Goal: Task Accomplishment & Management: Complete application form

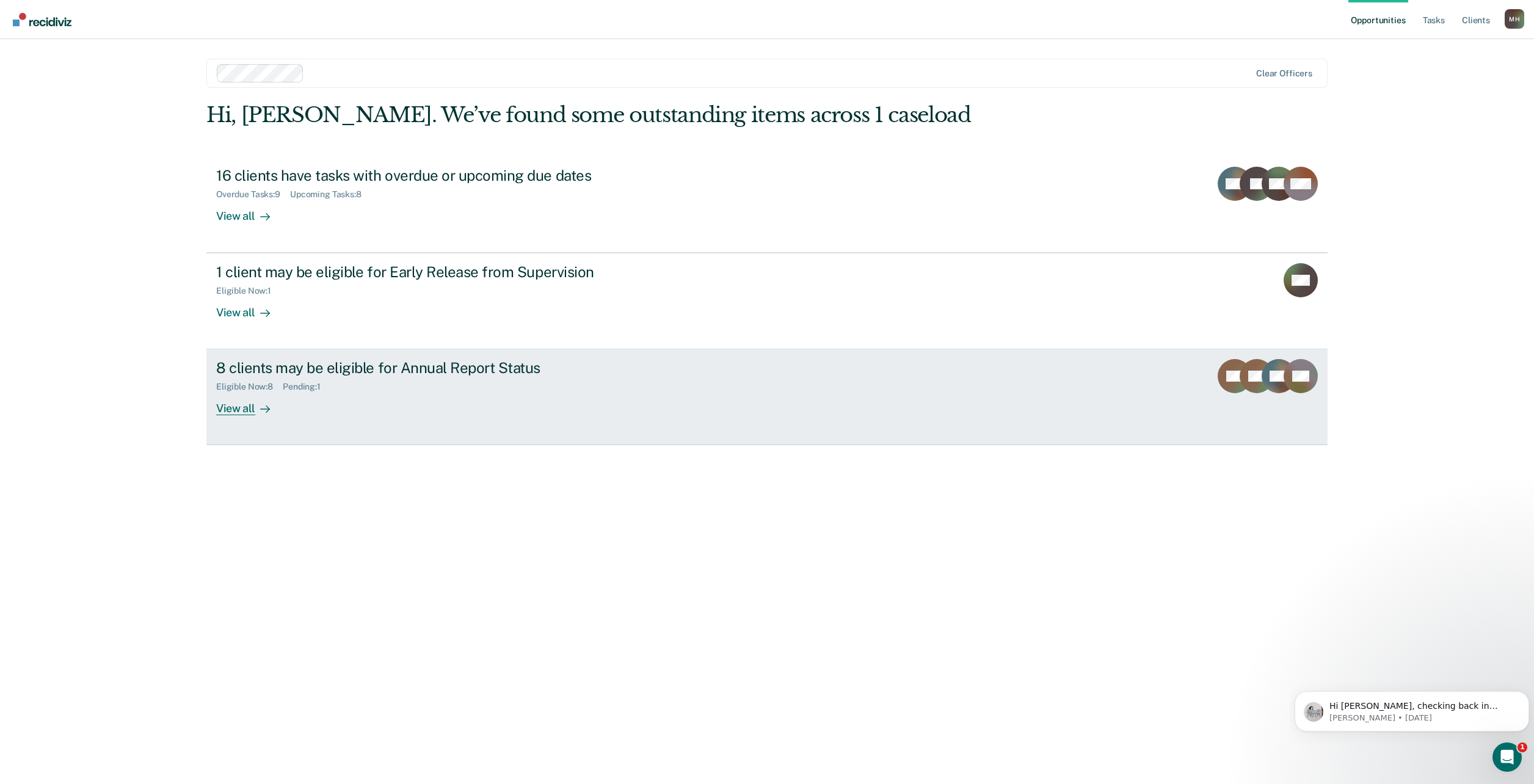
click at [237, 406] on div "View all" at bounding box center [250, 404] width 68 height 24
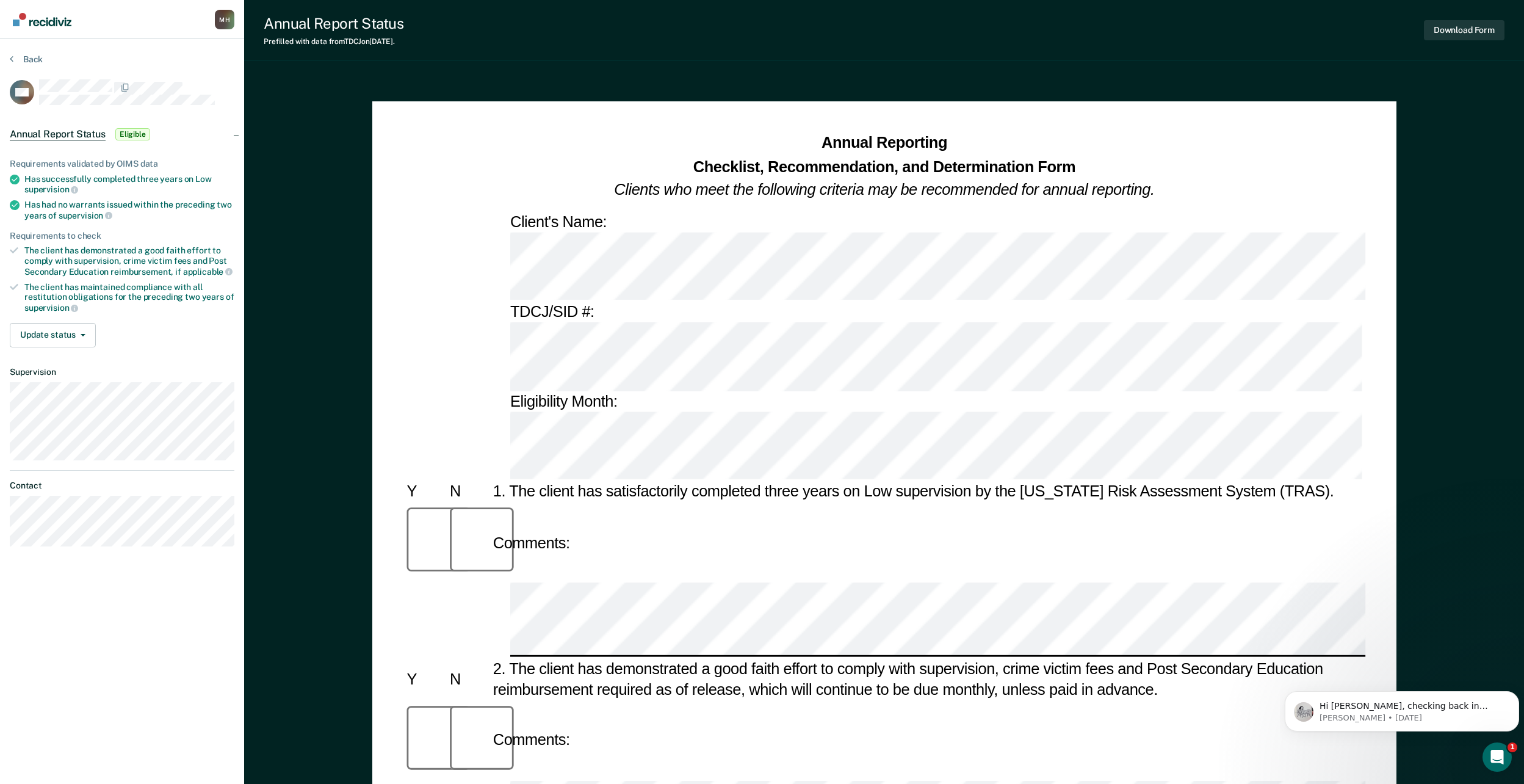
click at [44, 182] on div "Has successfully completed three years on Low supervision" at bounding box center [129, 184] width 210 height 20
copy ul "Has successfully completed three years on Low supervision"
click at [88, 196] on ul "Requirements validated by OIMS data Has successfully completed three years on L…" at bounding box center [122, 235] width 225 height 155
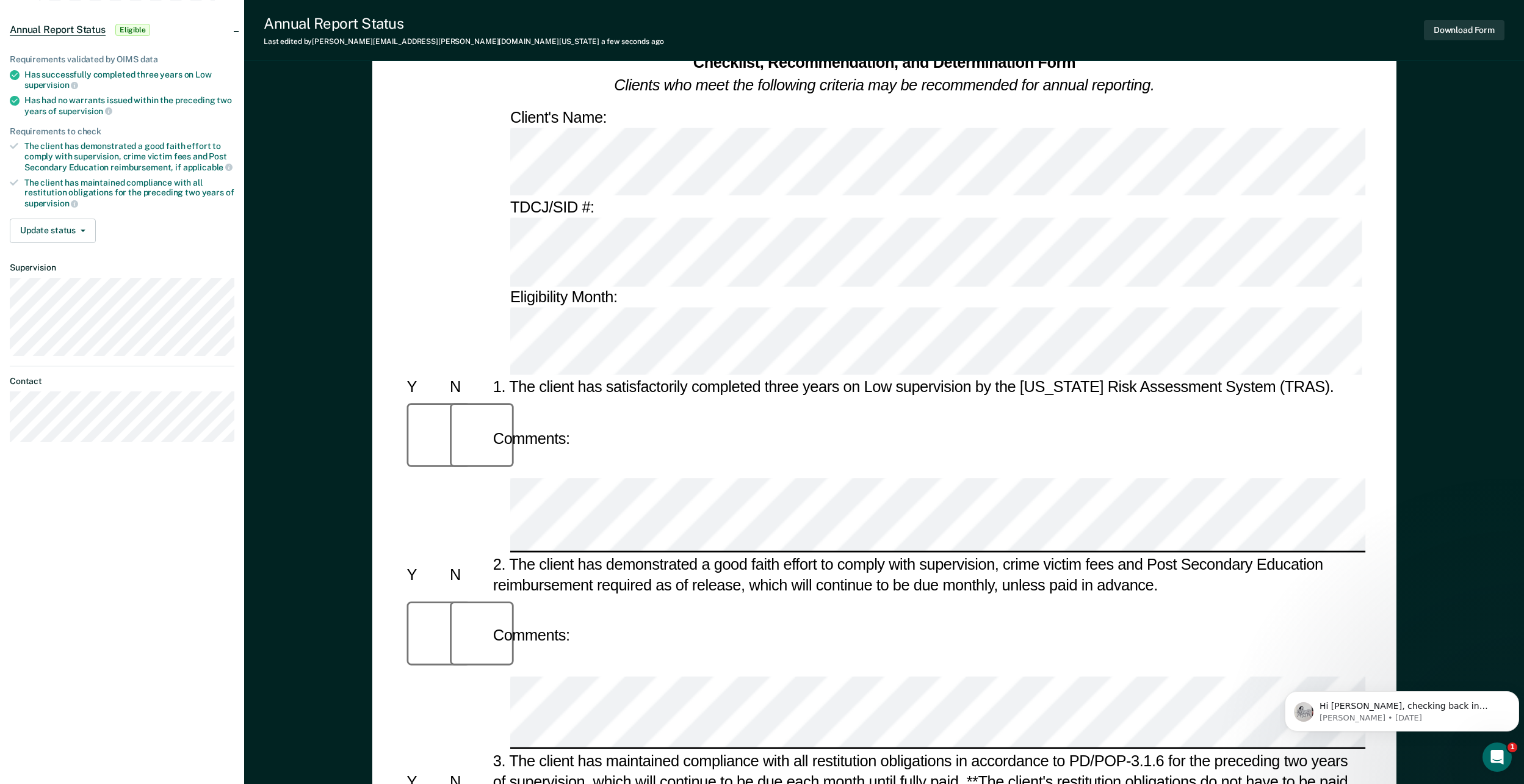
scroll to position [122, 0]
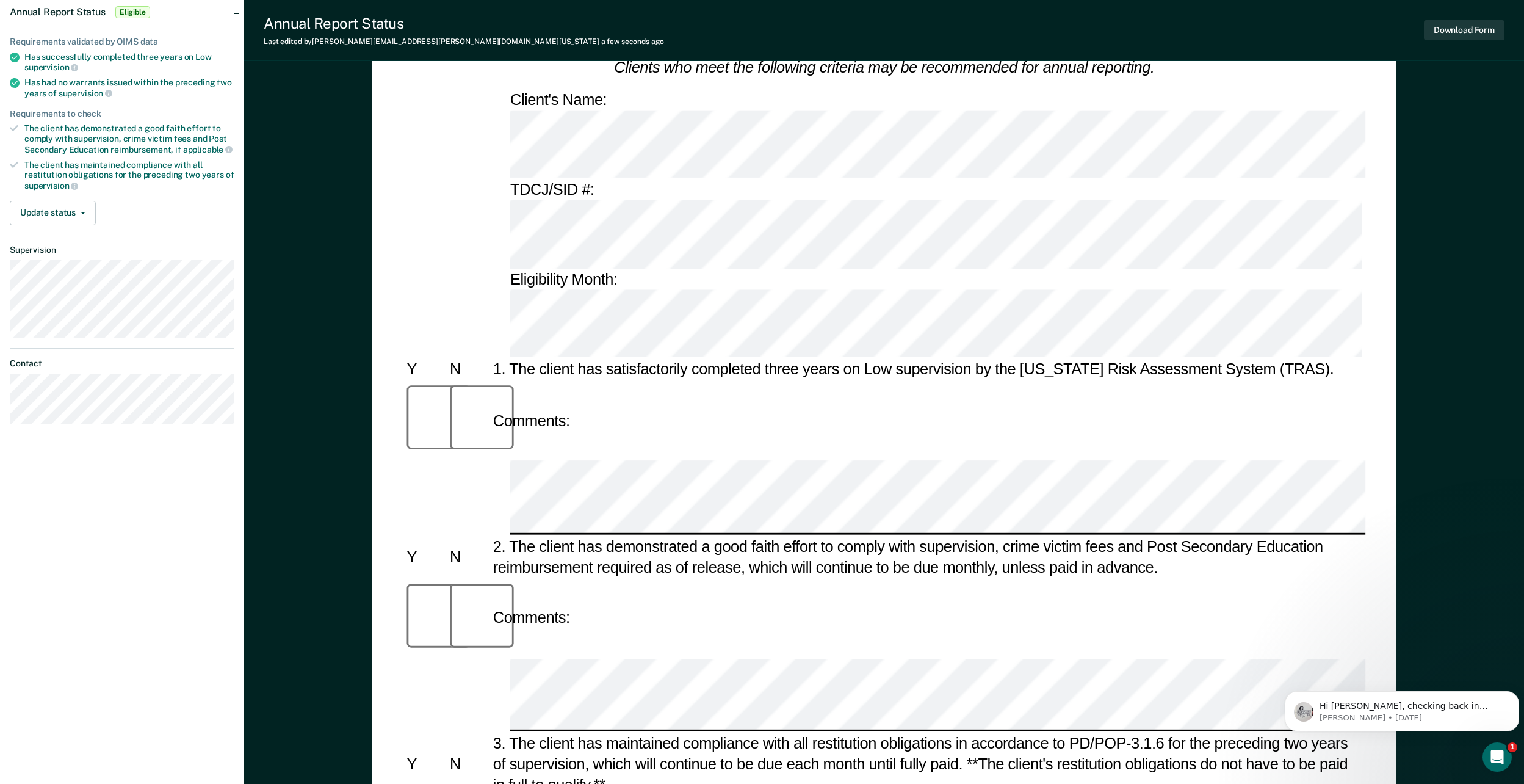
click at [36, 81] on div "Has had no warrants issued within the preceding two years of supervision" at bounding box center [129, 88] width 210 height 20
copy div "Has had no warrants issued within the preceding two years of supervision"
click at [72, 91] on span "supervision" at bounding box center [85, 93] width 54 height 10
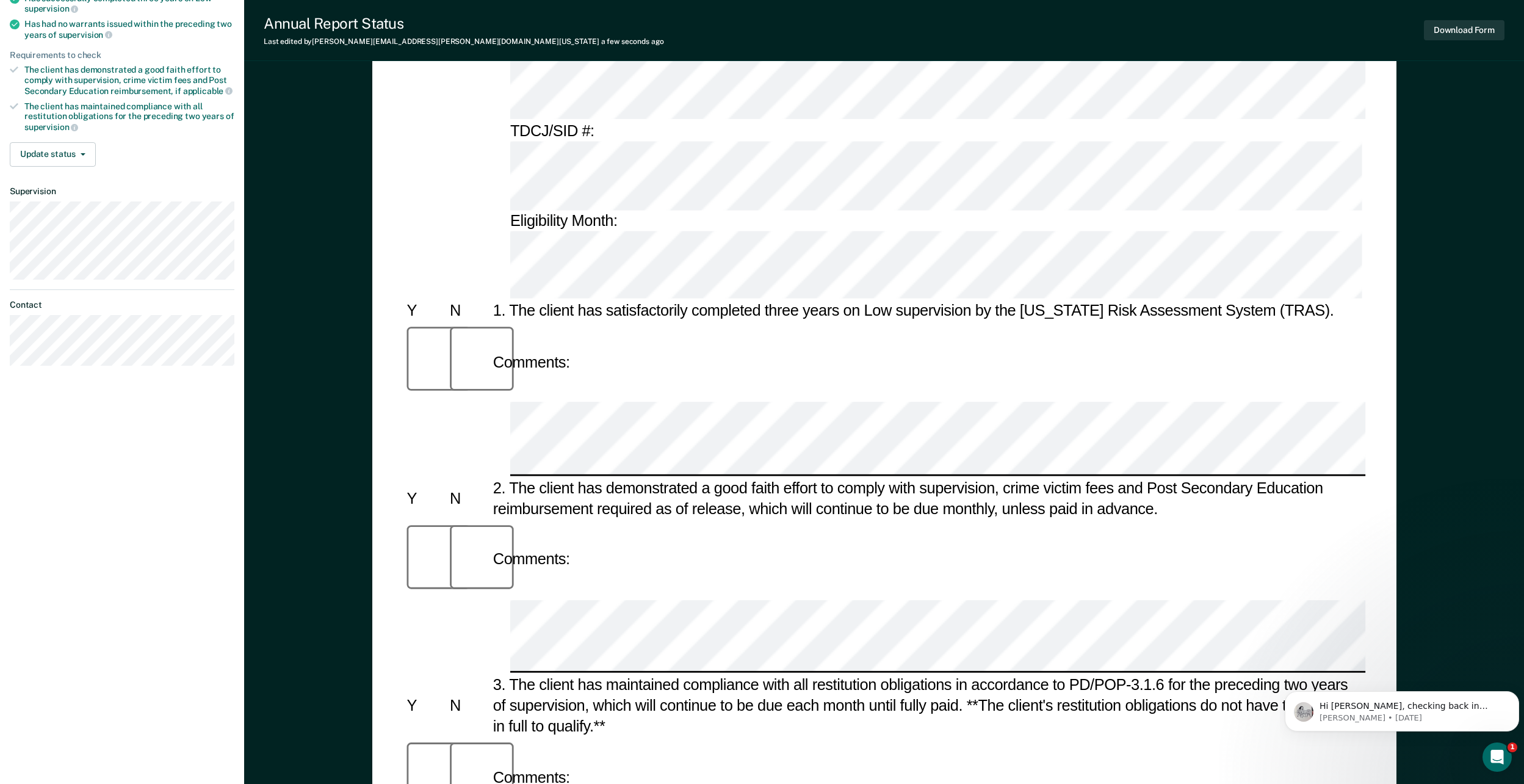
scroll to position [244, 0]
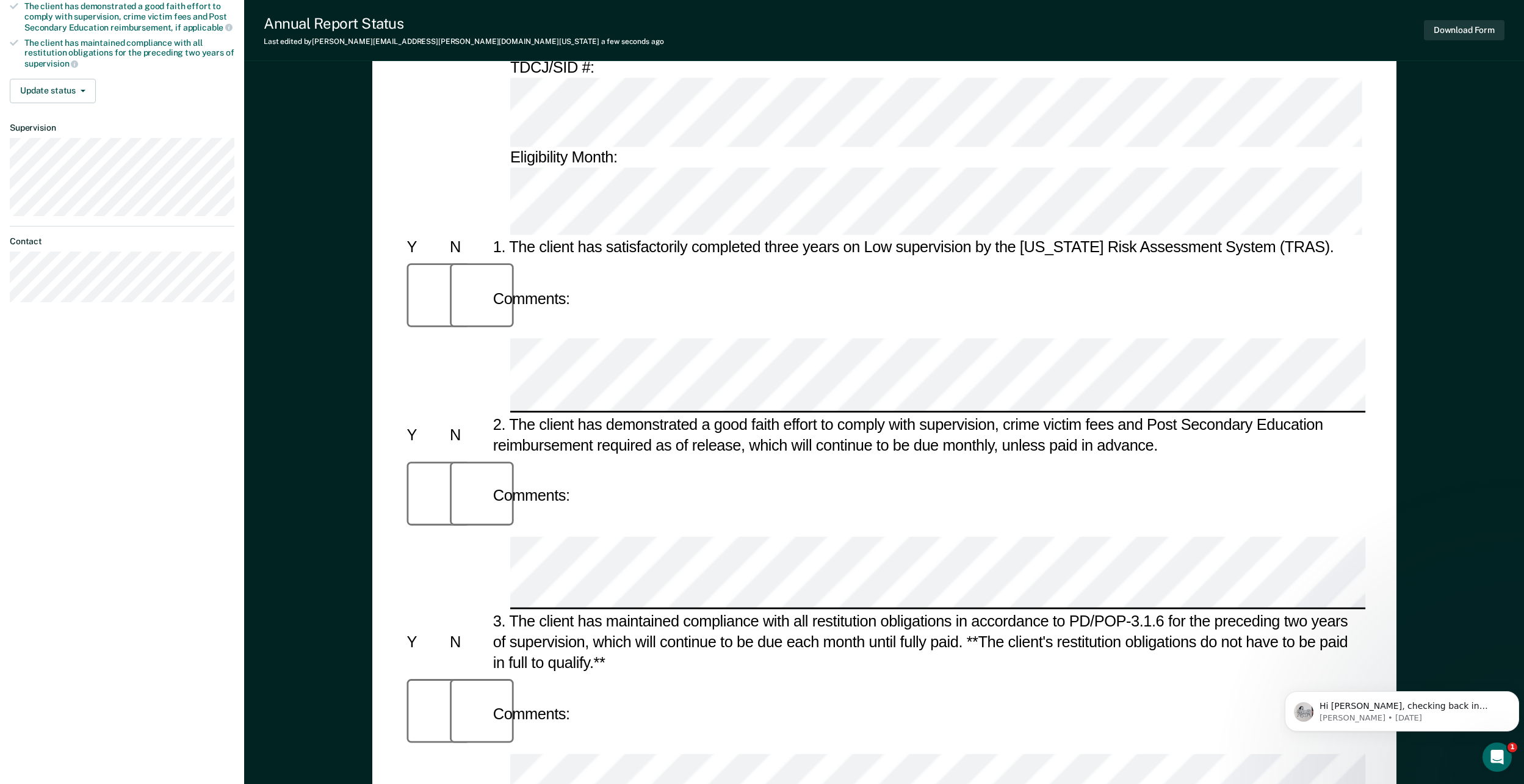
drag, startPoint x: 538, startPoint y: 442, endPoint x: 531, endPoint y: 448, distance: 9.2
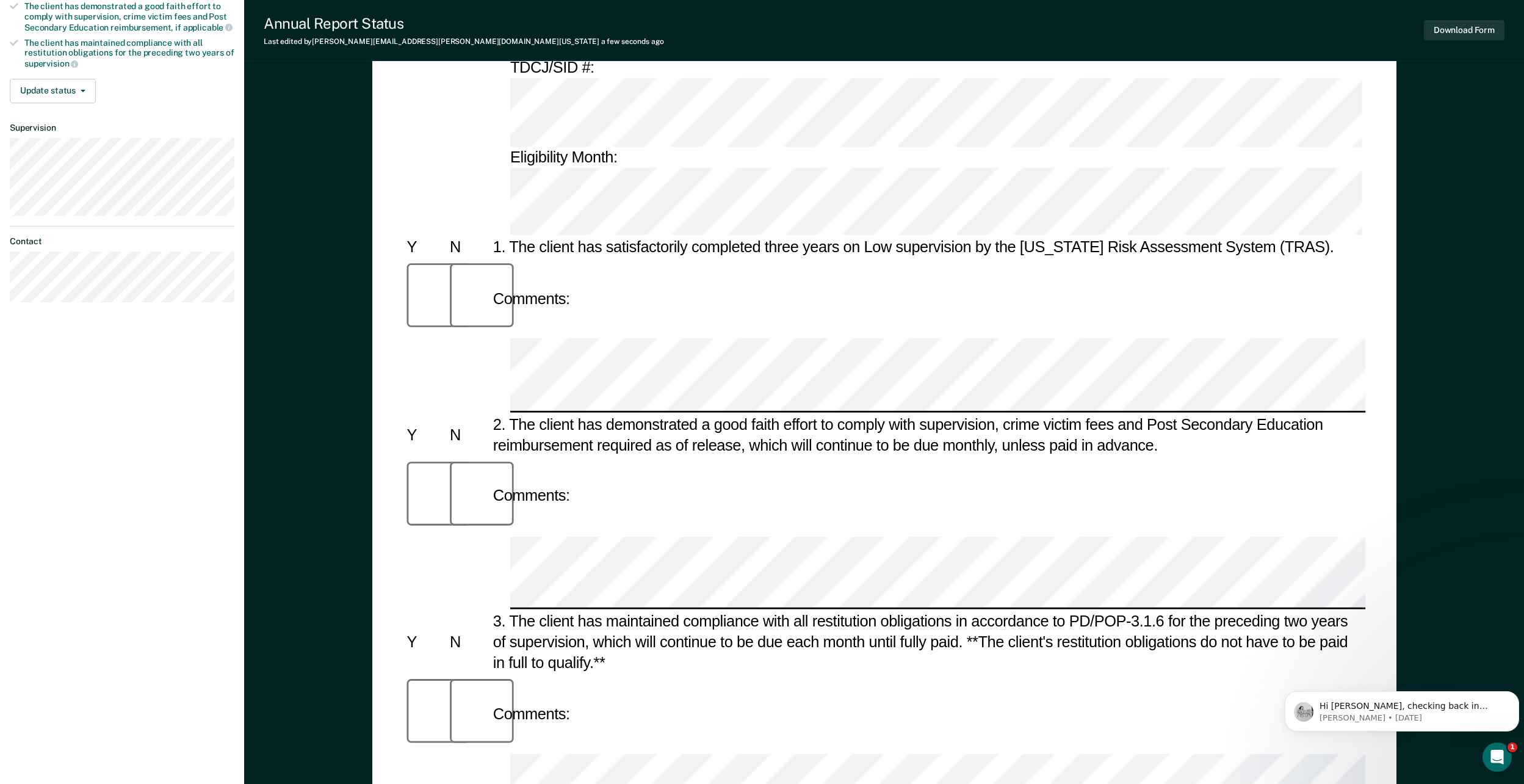
drag, startPoint x: 512, startPoint y: 442, endPoint x: 546, endPoint y: 467, distance: 42.2
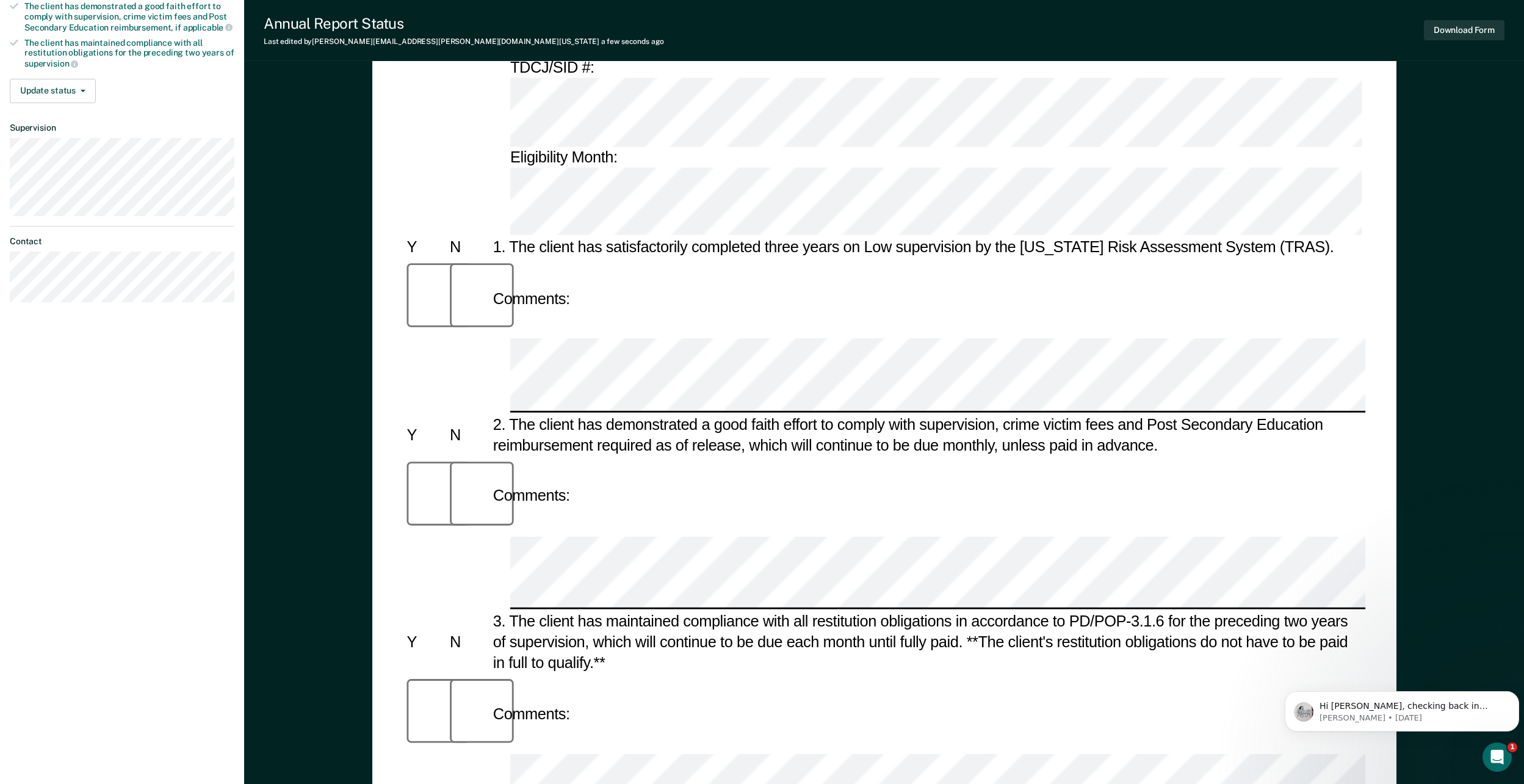
drag, startPoint x: 511, startPoint y: 446, endPoint x: 544, endPoint y: 461, distance: 36.2
drag, startPoint x: 543, startPoint y: 464, endPoint x: 505, endPoint y: 446, distance: 42.0
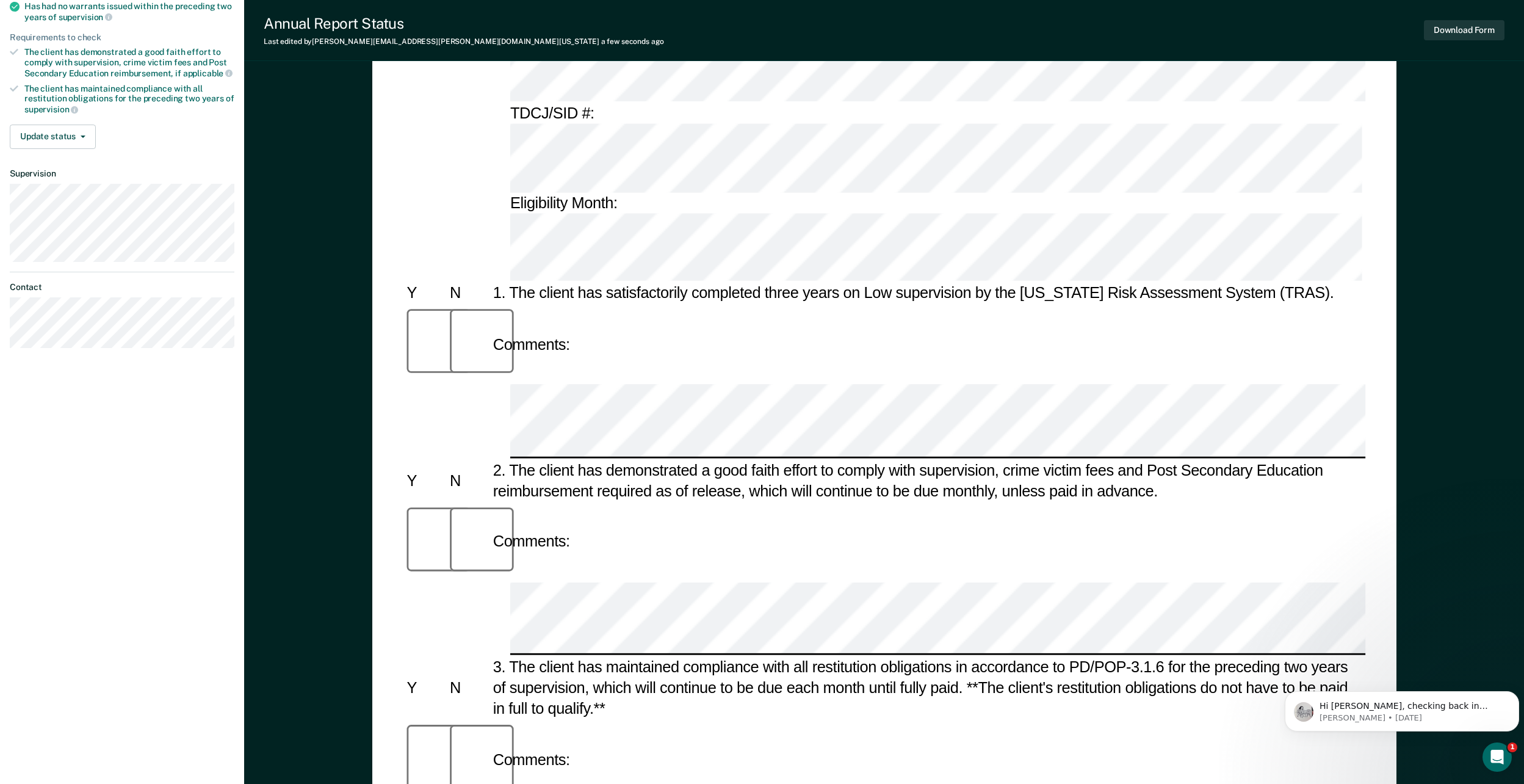
scroll to position [0, 0]
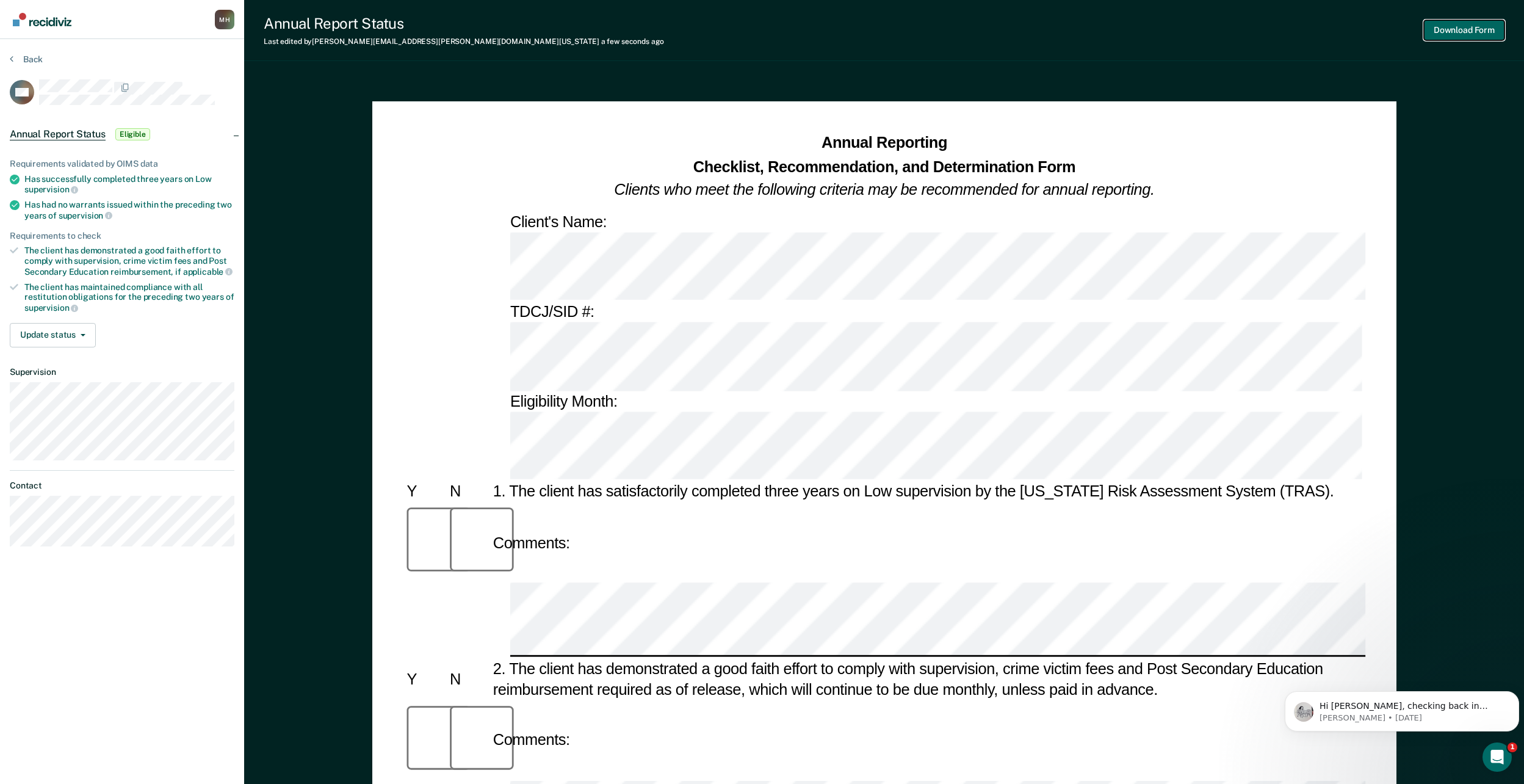
click at [1463, 30] on button "Download Form" at bounding box center [1464, 30] width 81 height 20
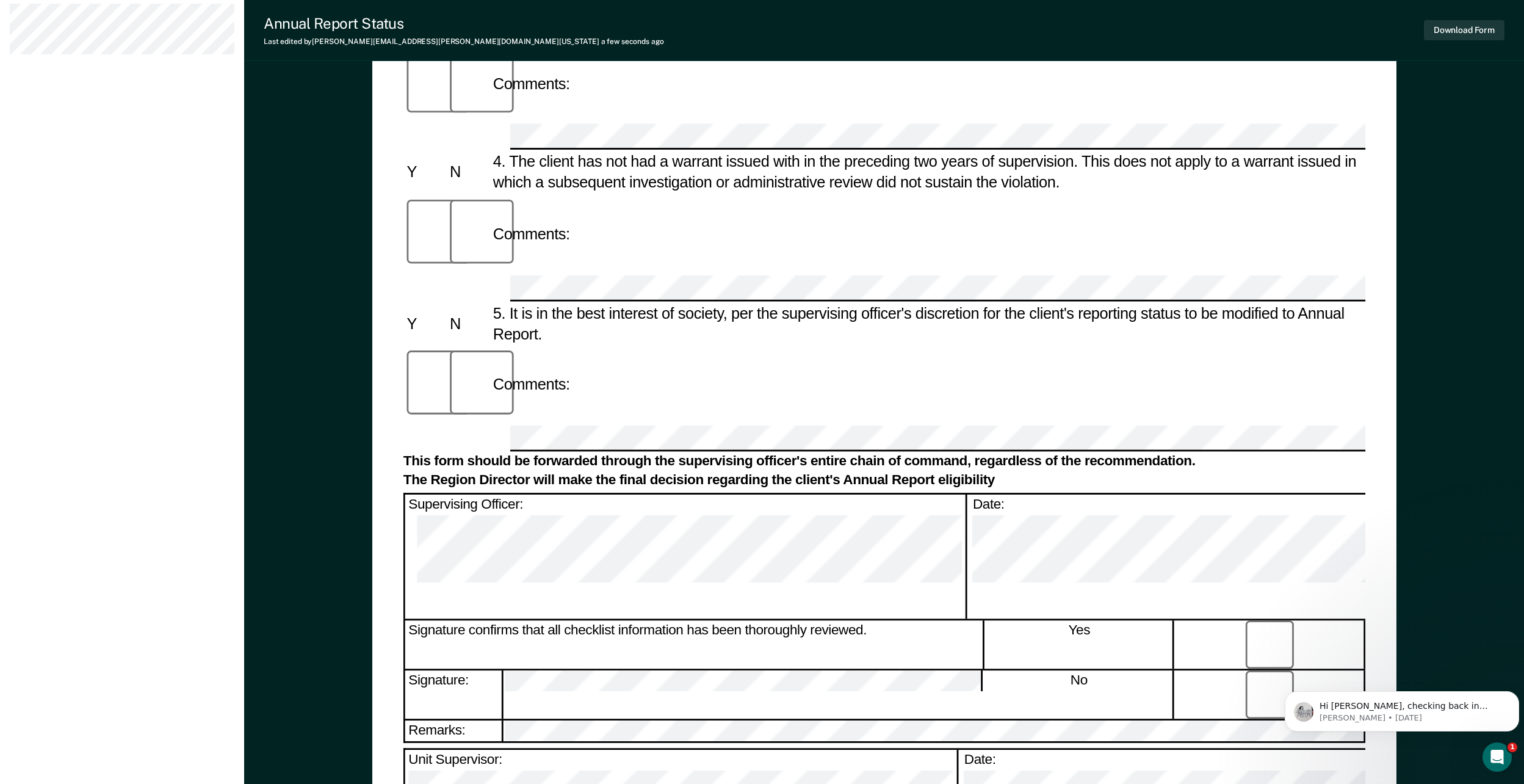
scroll to position [733, 0]
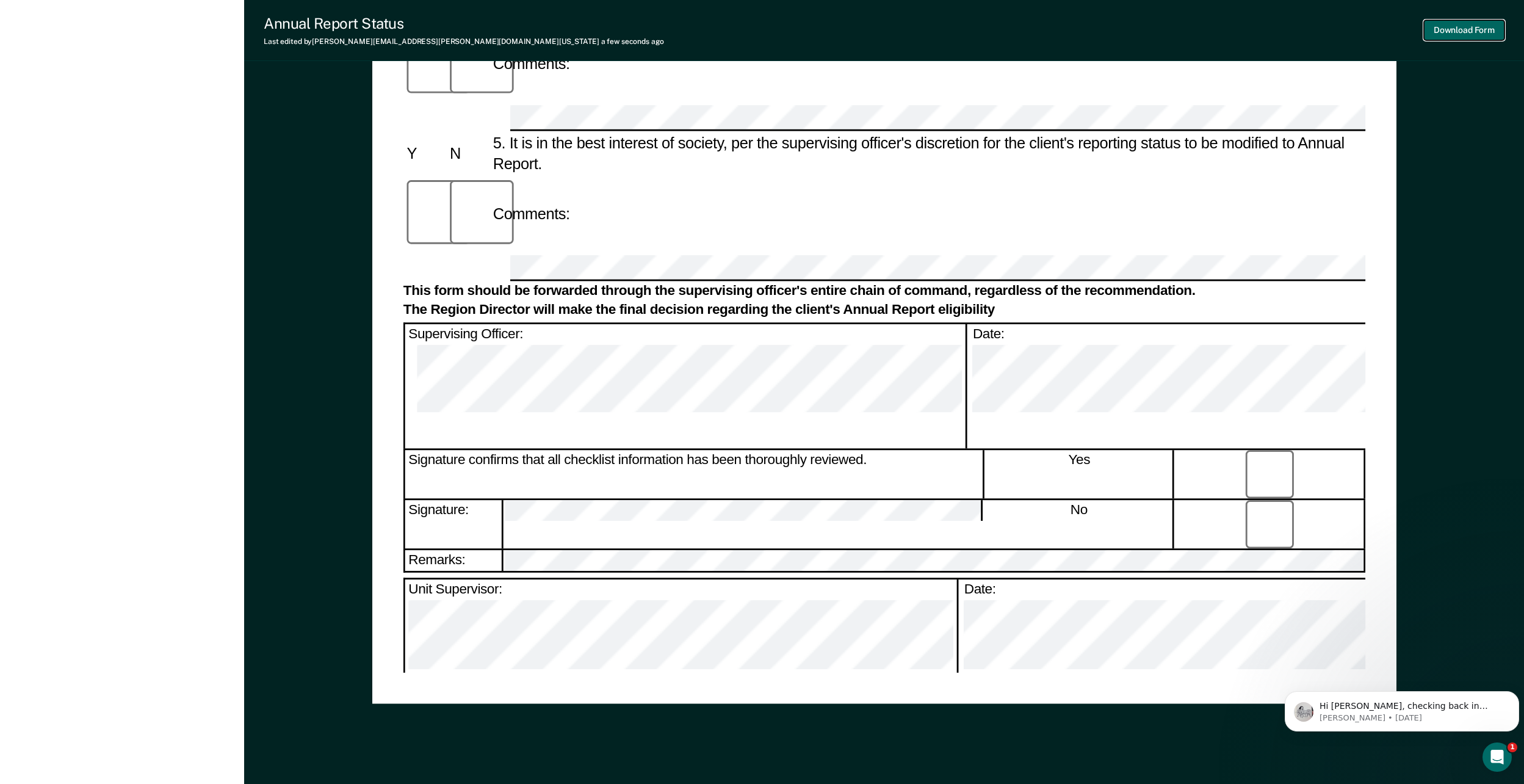
click at [1461, 34] on button "Download Form" at bounding box center [1464, 30] width 81 height 20
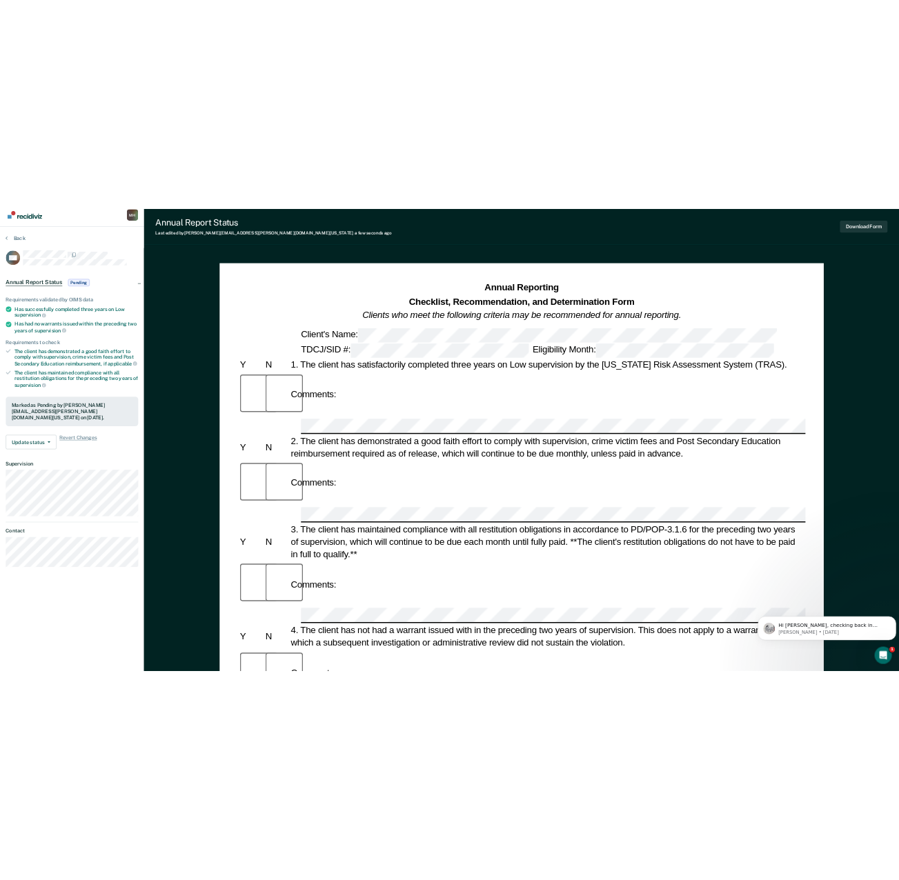
scroll to position [0, 0]
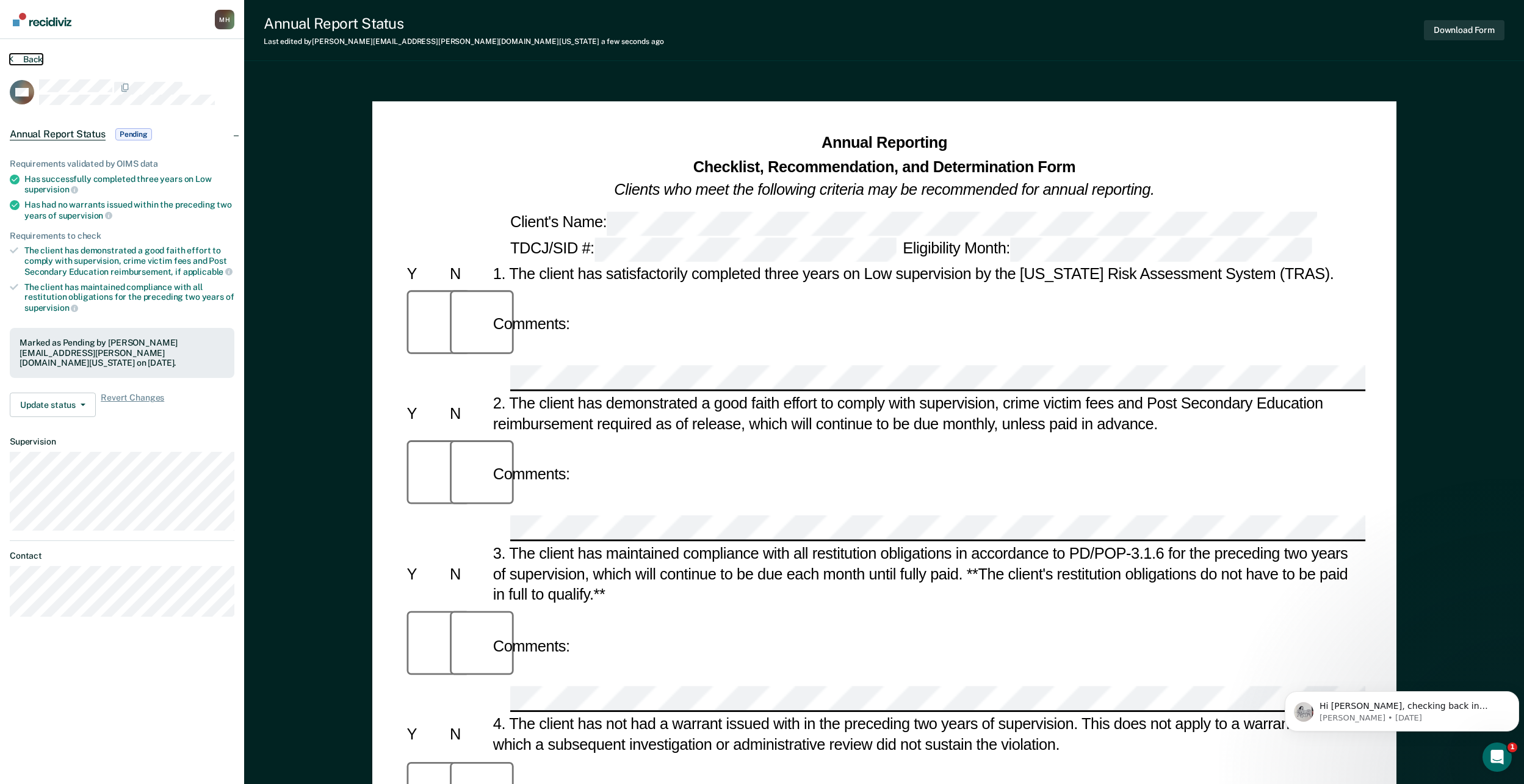
click at [16, 59] on button "Back" at bounding box center [26, 59] width 33 height 11
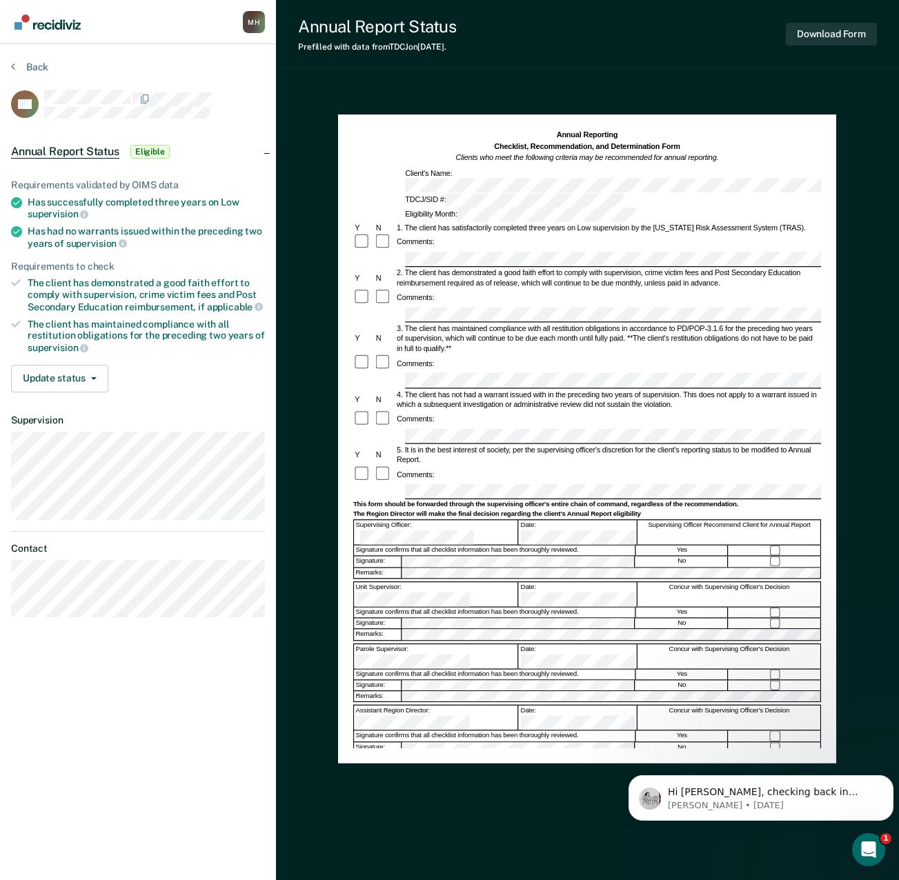
click at [433, 222] on div "1. The client has satisfactorily completed three years on Low supervision by th…" at bounding box center [608, 227] width 426 height 10
click at [45, 200] on div "Has successfully completed three years on Low supervision" at bounding box center [146, 208] width 237 height 23
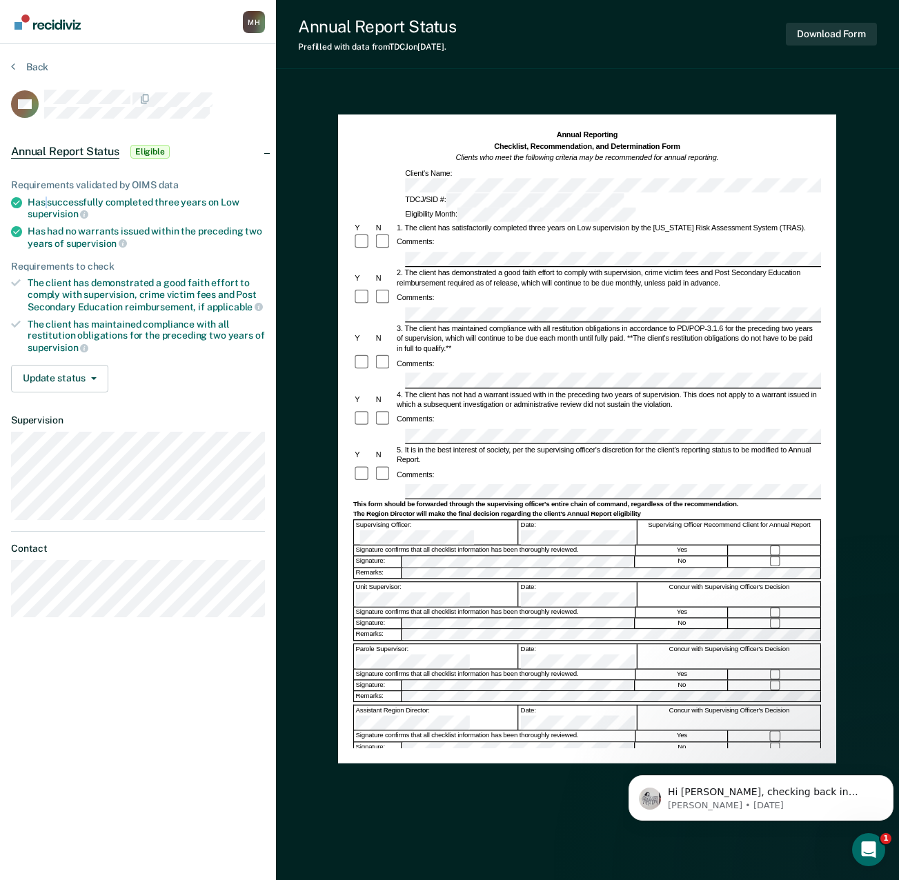
click at [45, 200] on div "Has successfully completed three years on Low supervision" at bounding box center [146, 208] width 237 height 23
click at [43, 203] on div "Has successfully completed three years on Low supervision" at bounding box center [146, 208] width 237 height 23
click at [77, 217] on span "supervision" at bounding box center [58, 213] width 61 height 11
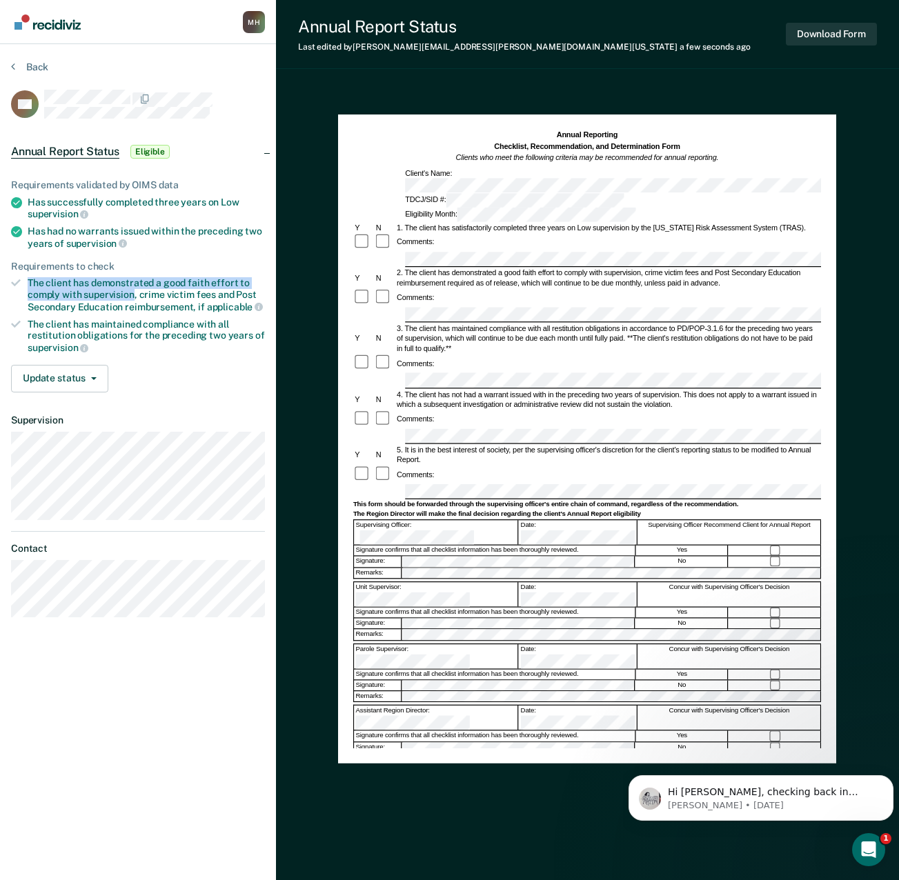
drag, startPoint x: 27, startPoint y: 284, endPoint x: 134, endPoint y: 290, distance: 107.1
click at [134, 290] on li "The client has demonstrated a good faith effort to comply with supervision, cri…" at bounding box center [138, 294] width 254 height 35
drag, startPoint x: 134, startPoint y: 290, endPoint x: 122, endPoint y: 290, distance: 11.7
copy div "The client has demonstrated a good faith effort to comply with supervision"
click at [161, 306] on div "The client has demonstrated a good faith effort to comply with supervision, cri…" at bounding box center [146, 294] width 237 height 35
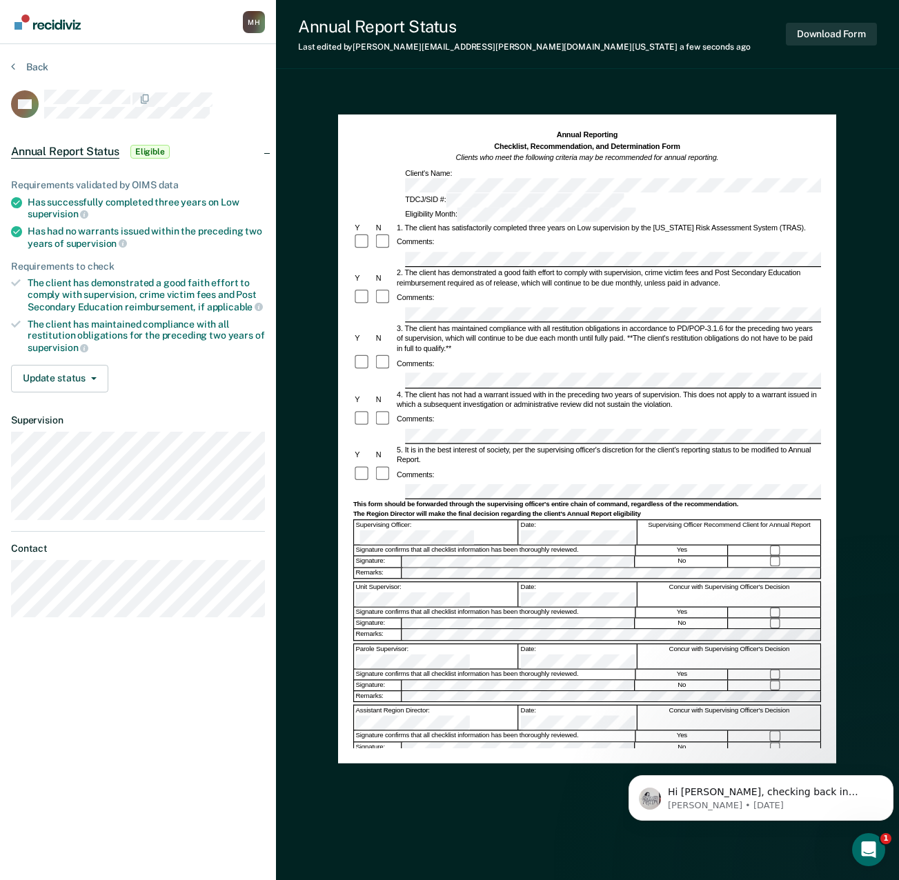
click at [43, 230] on div "Has had no warrants issued within the preceding two years of supervision" at bounding box center [146, 237] width 237 height 23
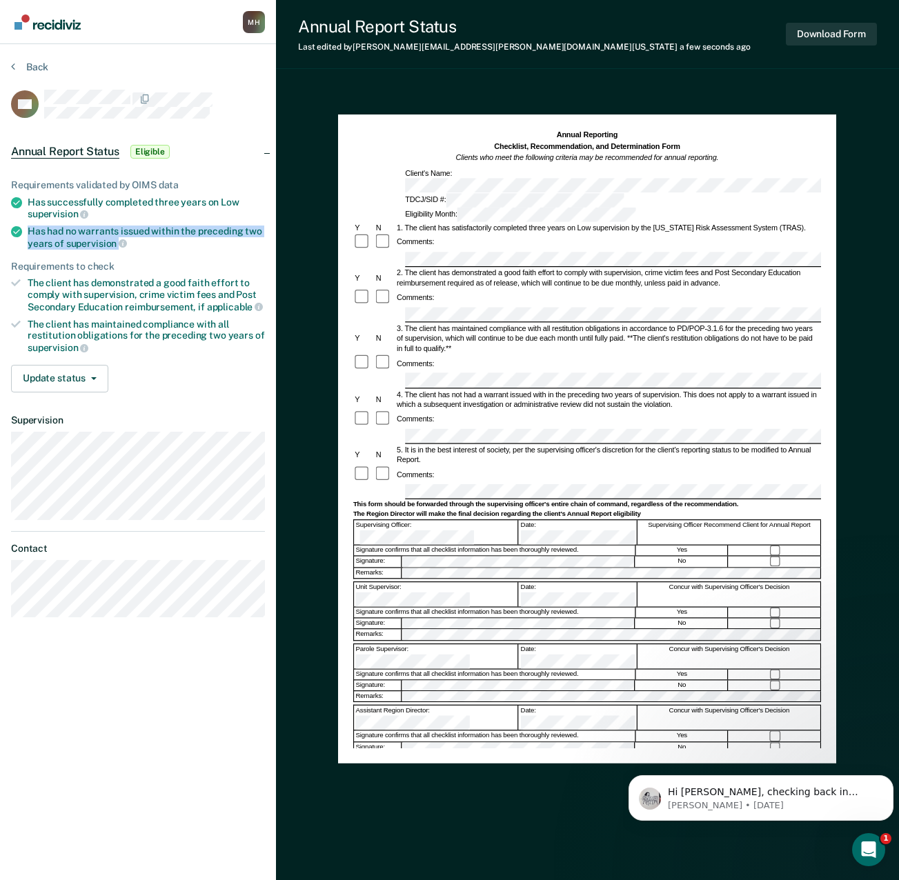
copy div "Has had no warrants issued within the preceding two years of supervision"
click at [94, 250] on ul "Requirements validated by OIMS data Has successfully completed three years on L…" at bounding box center [138, 266] width 254 height 175
click at [492, 355] on div "Comments:" at bounding box center [587, 364] width 468 height 18
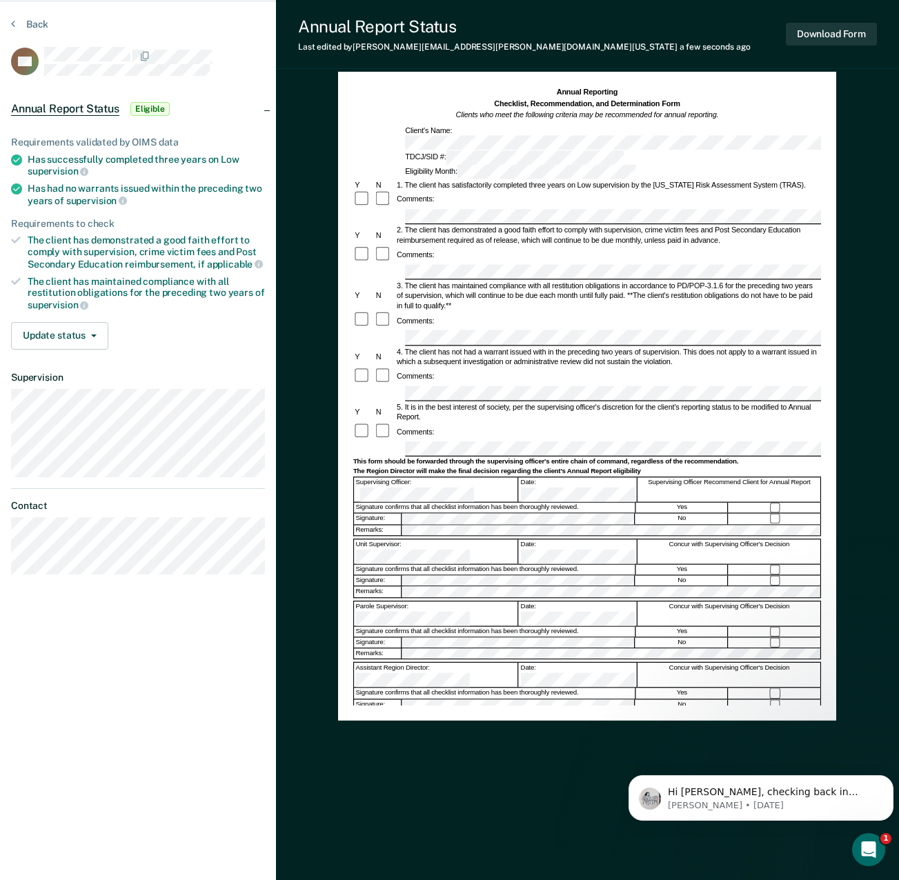
scroll to position [63, 0]
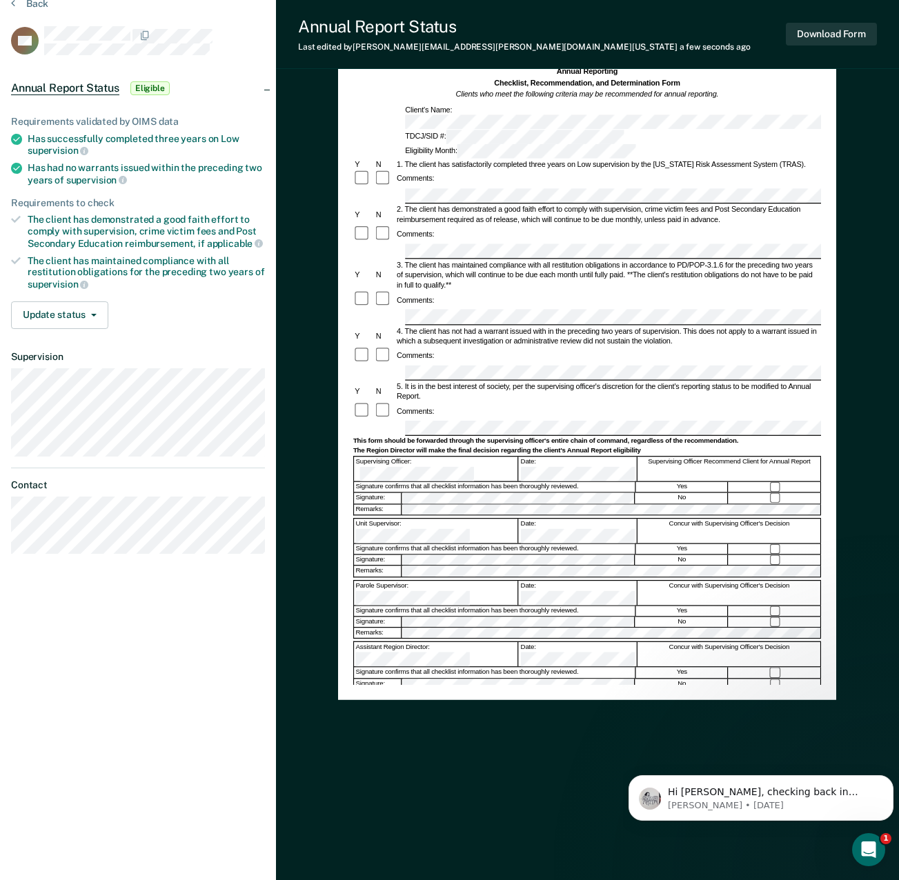
drag, startPoint x: 415, startPoint y: 620, endPoint x: 461, endPoint y: 750, distance: 137.9
click at [461, 750] on div "Annual Reporting Checklist, Recommendation, and Determination Form Clients who …" at bounding box center [587, 451] width 498 height 814
click at [75, 312] on button "Update status" at bounding box center [59, 315] width 97 height 28
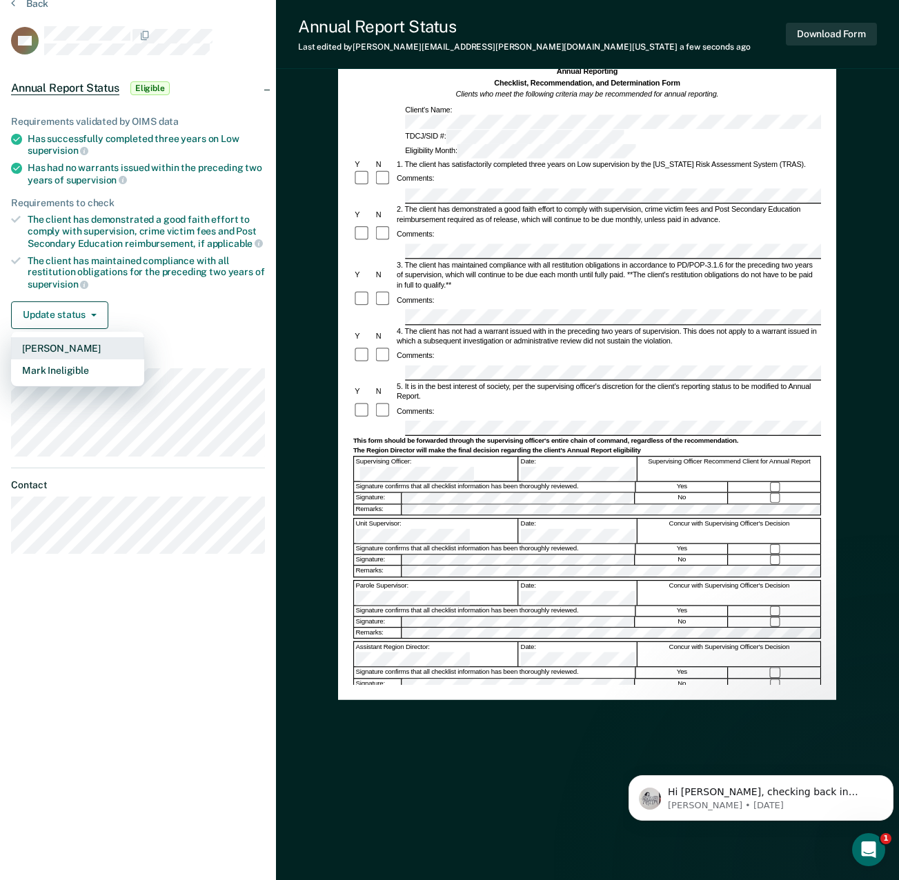
click at [49, 344] on button "[PERSON_NAME]" at bounding box center [77, 348] width 133 height 22
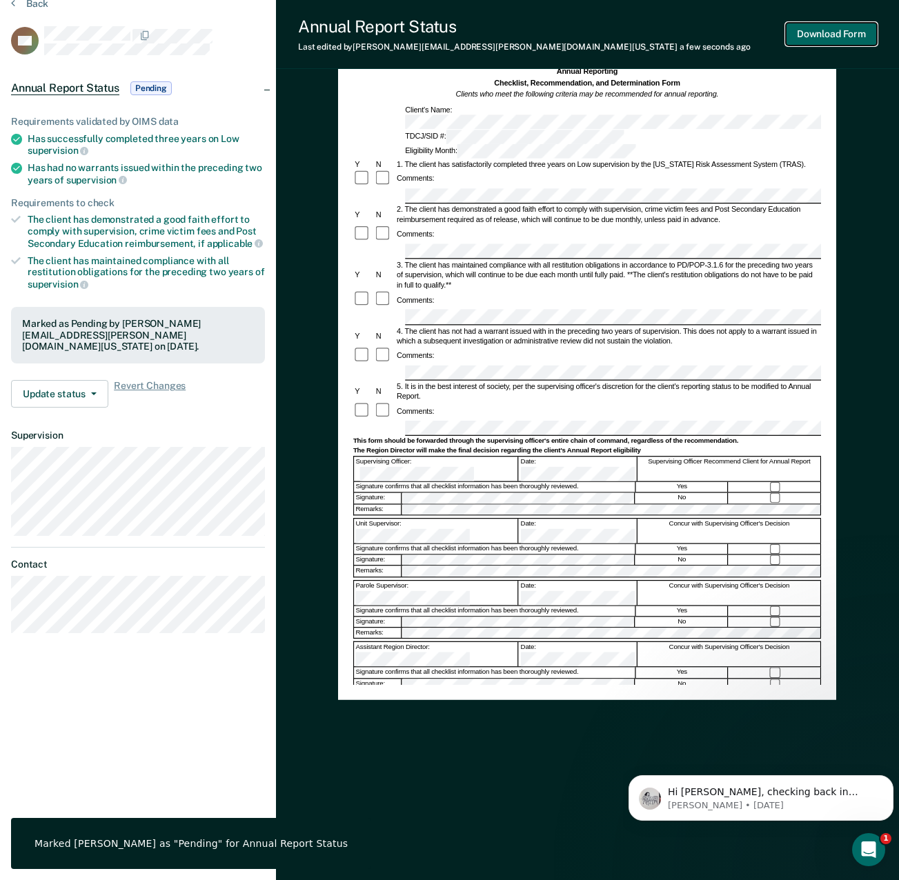
click at [828, 30] on button "Download Form" at bounding box center [831, 34] width 91 height 23
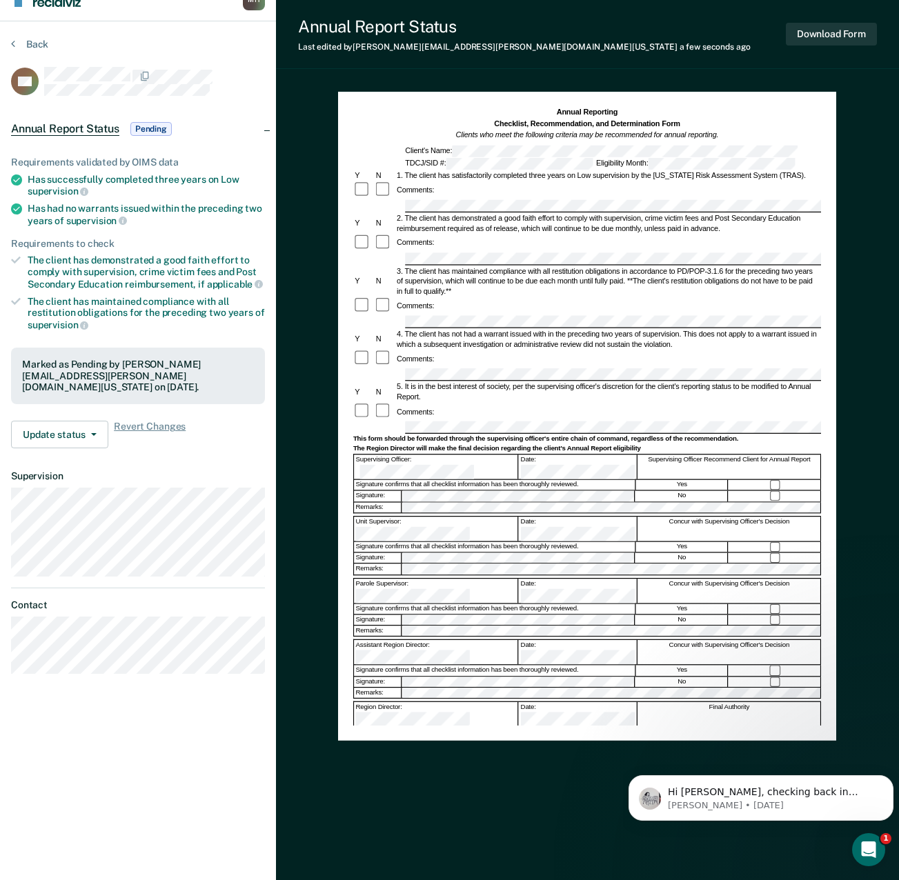
scroll to position [0, 0]
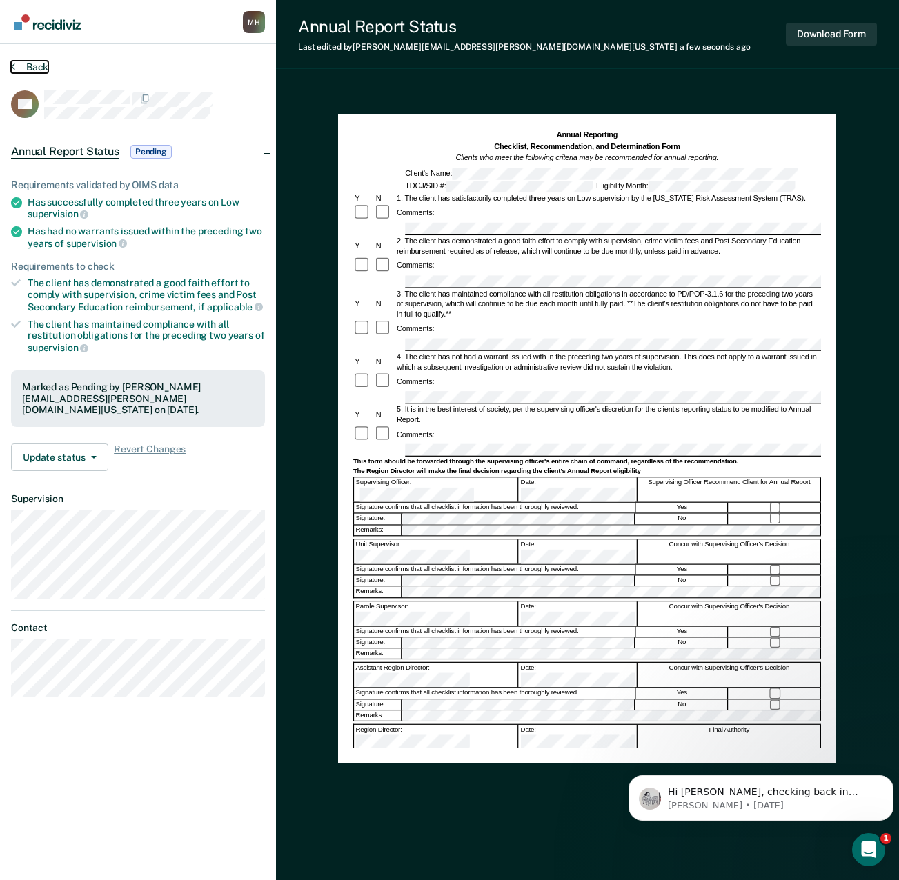
click at [23, 67] on button "Back" at bounding box center [29, 67] width 37 height 12
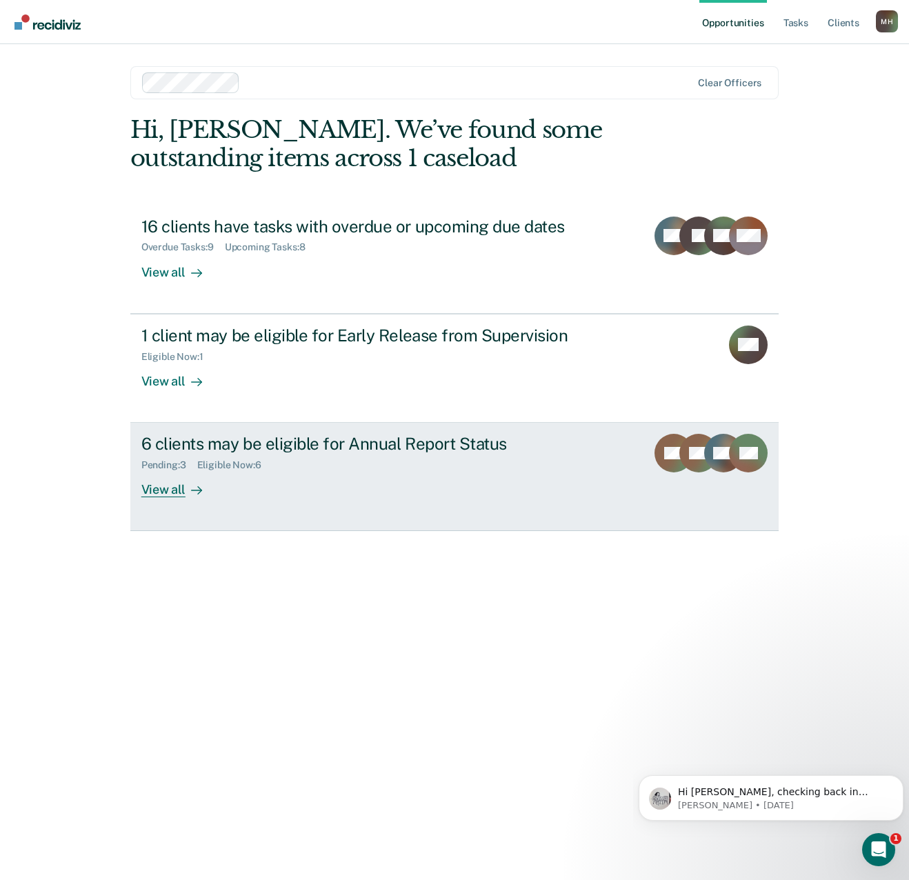
click at [166, 492] on div "View all" at bounding box center [179, 484] width 77 height 27
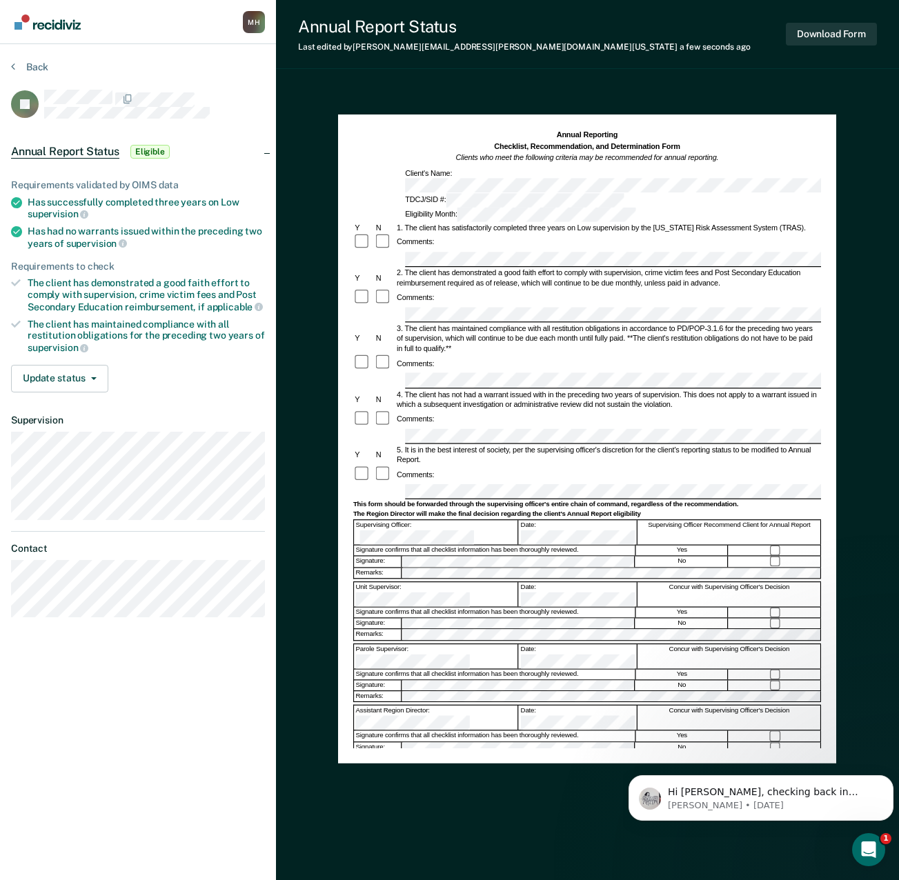
drag, startPoint x: 661, startPoint y: 269, endPoint x: 477, endPoint y: 411, distance: 233.2
click at [477, 445] on div "5. It is in the best interest of society, per the supervising officer's discret…" at bounding box center [608, 455] width 426 height 20
click at [610, 389] on div "4. The client has not had a warrant issued with in the preceding two years of s…" at bounding box center [608, 399] width 426 height 20
click at [478, 731] on div "Signature confirms that all checklist information has been thoroughly reviewed." at bounding box center [493, 736] width 281 height 10
click at [834, 34] on button "Download Form" at bounding box center [831, 34] width 91 height 23
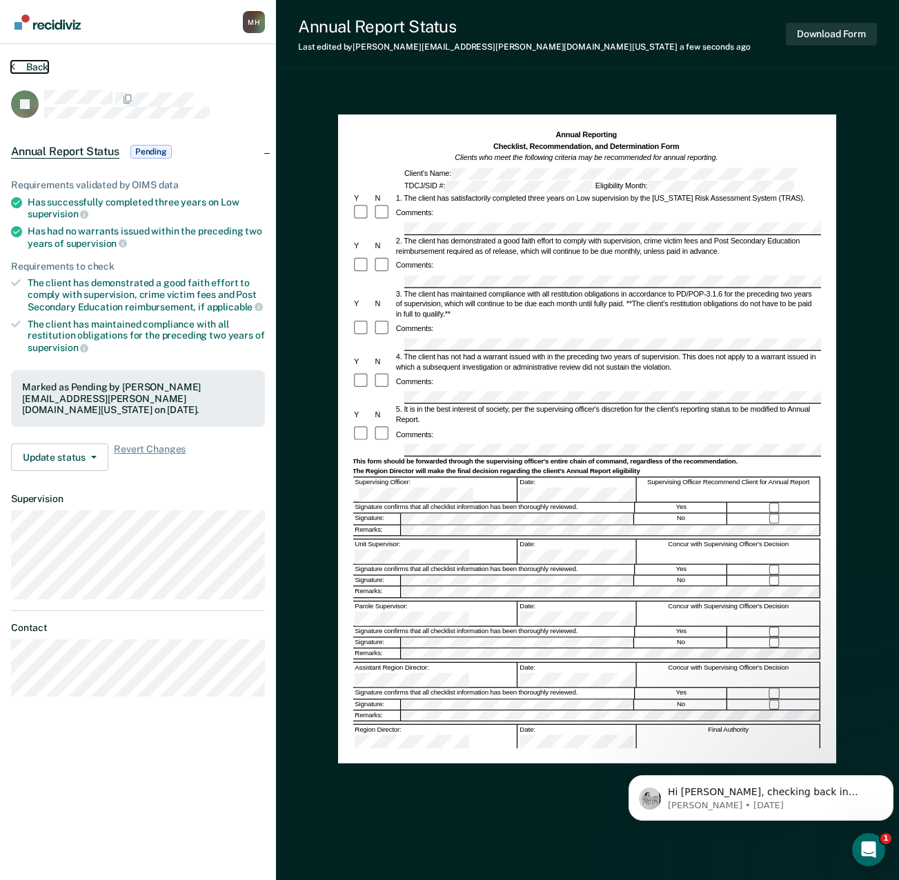
click at [30, 66] on button "Back" at bounding box center [29, 67] width 37 height 12
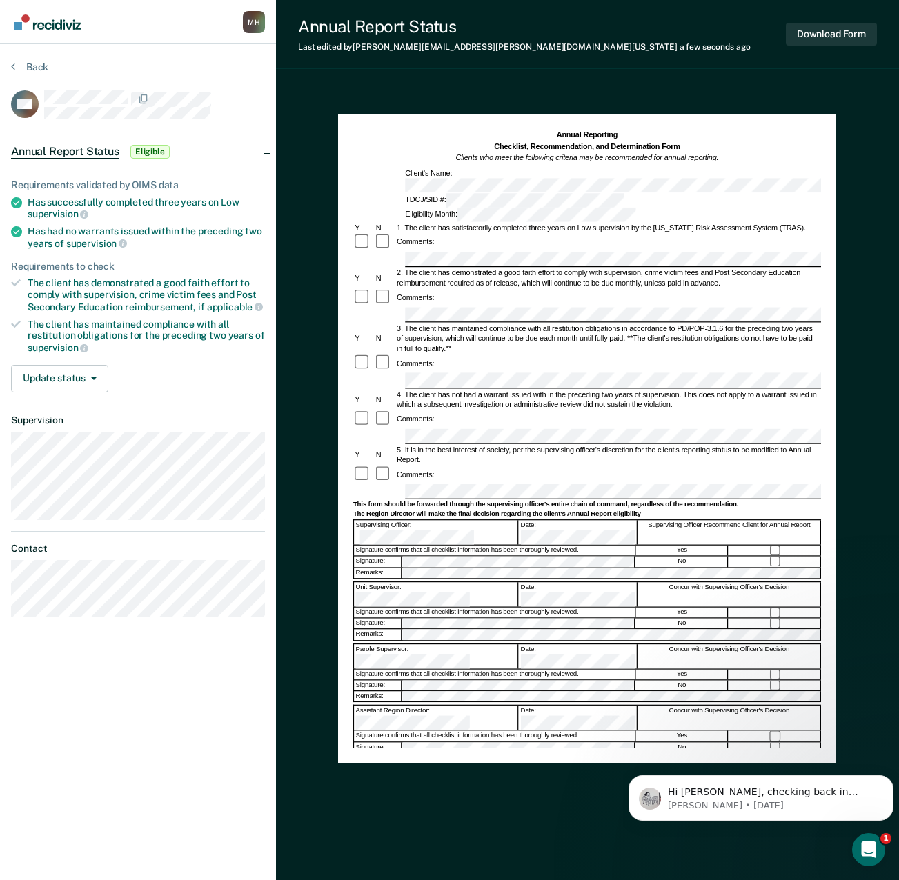
click at [476, 445] on div "5. It is in the best interest of society, per the supervising officer's discret…" at bounding box center [608, 455] width 426 height 20
click at [60, 371] on button "Update status" at bounding box center [59, 379] width 97 height 28
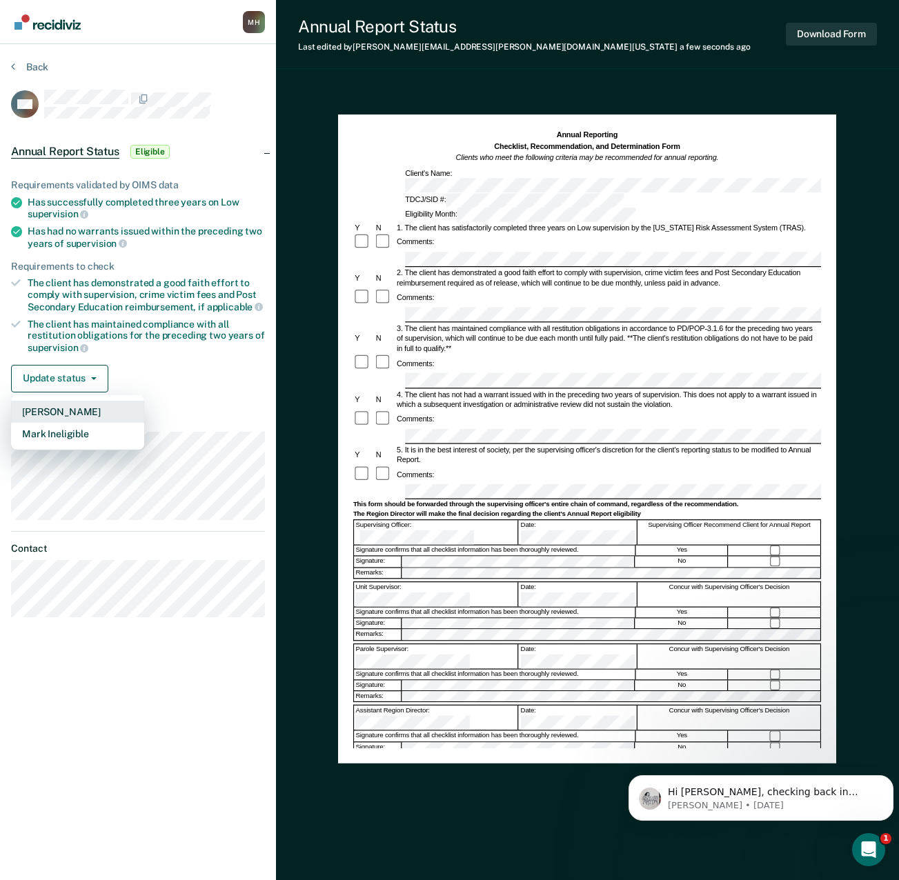
click at [59, 405] on button "[PERSON_NAME]" at bounding box center [77, 412] width 133 height 22
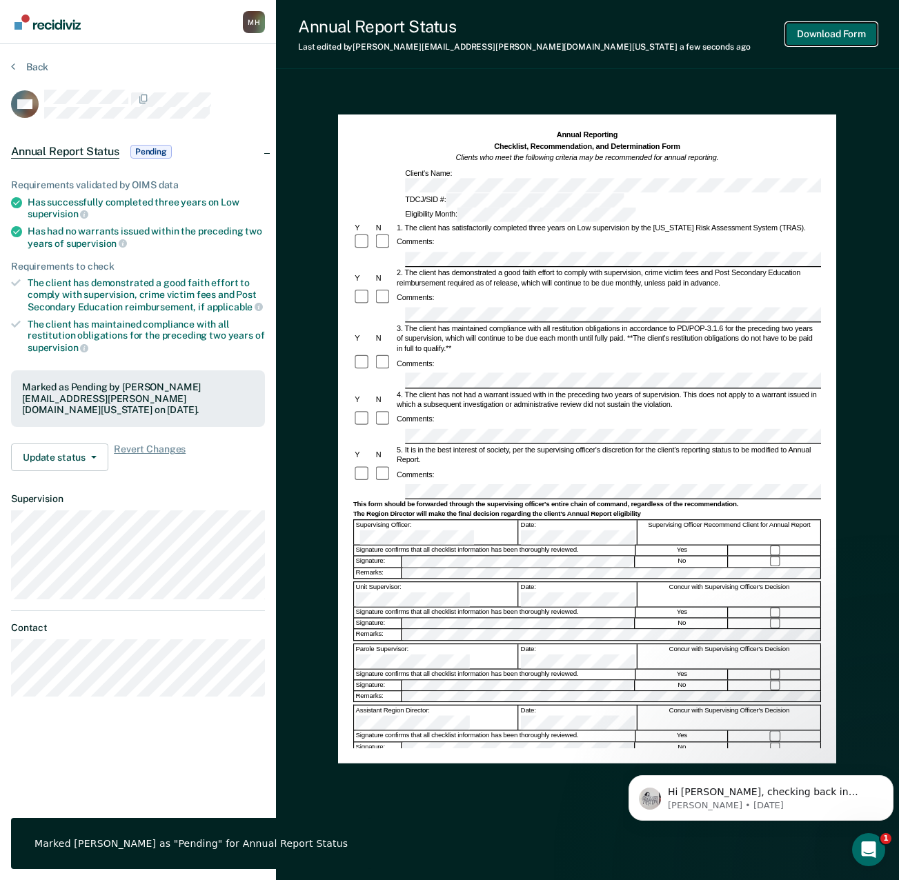
click at [832, 33] on button "Download Form" at bounding box center [831, 34] width 91 height 23
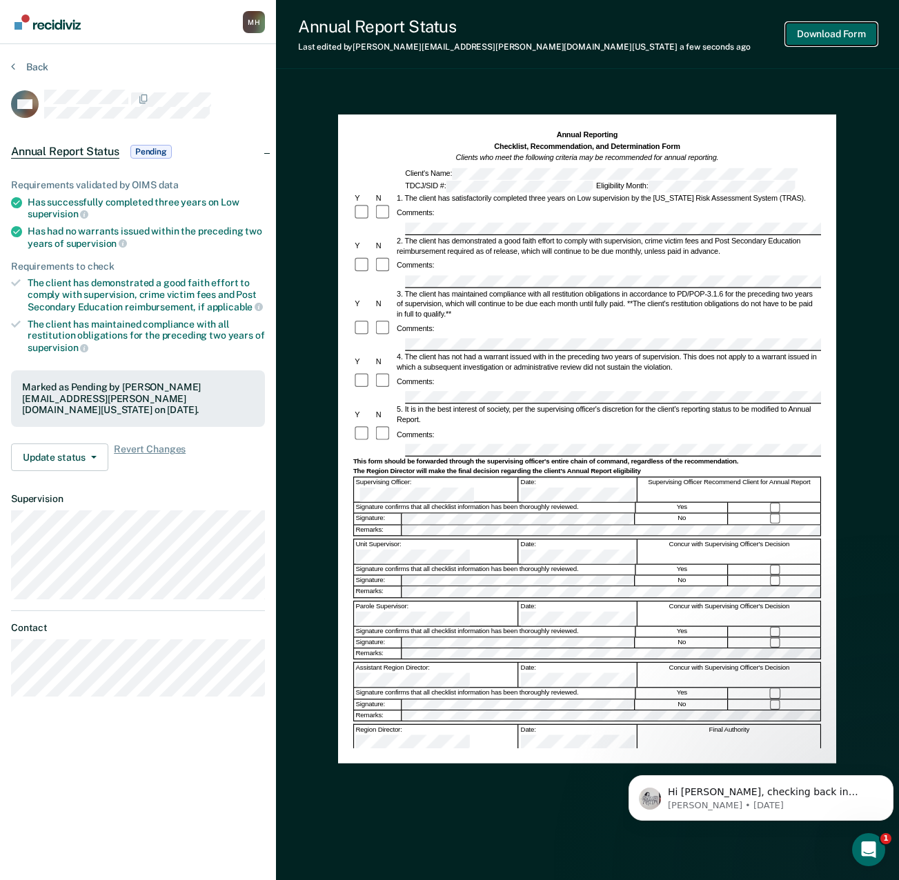
click at [827, 33] on button "Download Form" at bounding box center [831, 34] width 91 height 23
click at [813, 33] on button "Download Form" at bounding box center [831, 34] width 91 height 23
click at [820, 37] on button "Download Form" at bounding box center [831, 34] width 91 height 23
